Goal: Entertainment & Leisure: Consume media (video, audio)

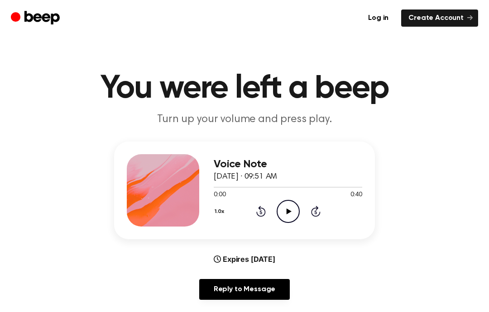
click at [297, 218] on icon "Play Audio" at bounding box center [288, 211] width 23 height 23
click at [289, 214] on icon at bounding box center [288, 212] width 4 height 6
click at [288, 207] on icon "Play Audio" at bounding box center [288, 211] width 23 height 23
click at [285, 211] on icon "Play Audio" at bounding box center [288, 211] width 23 height 23
click at [488, 105] on main "You were left a beep Turn up your volume and press play. Voice Note [DATE] · 09…" at bounding box center [244, 291] width 489 height 583
